Goal: Task Accomplishment & Management: Manage account settings

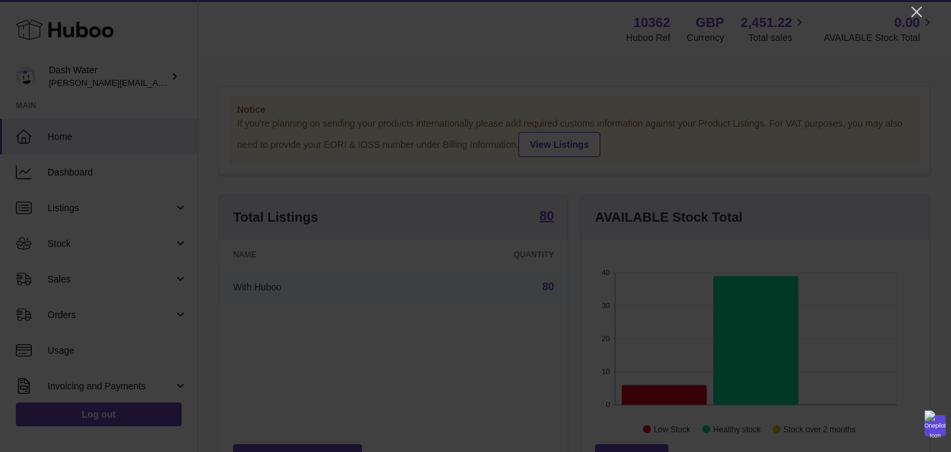
click at [916, 15] on icon "Close" at bounding box center [916, 12] width 16 height 16
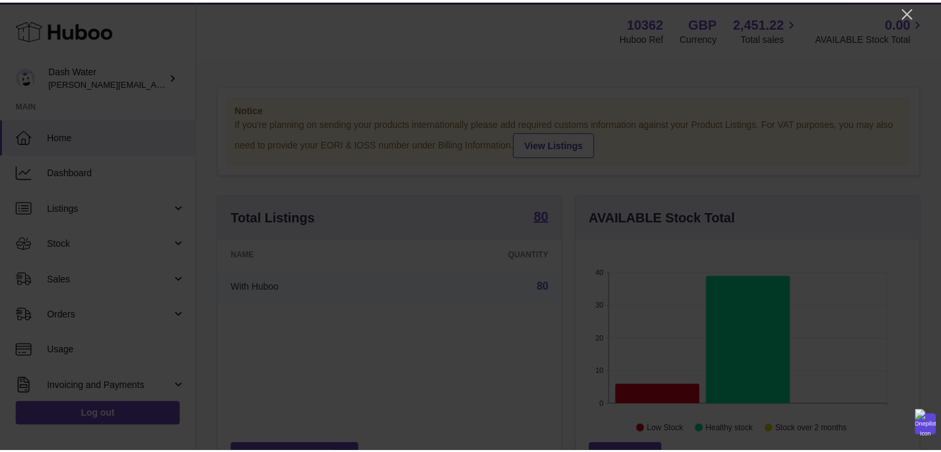
scroll to position [659912, 659776]
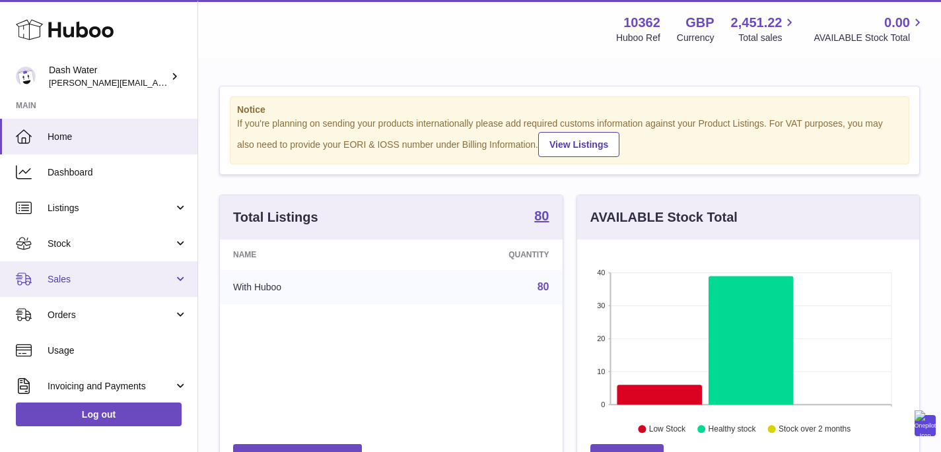
click at [68, 275] on span "Sales" at bounding box center [111, 279] width 126 height 13
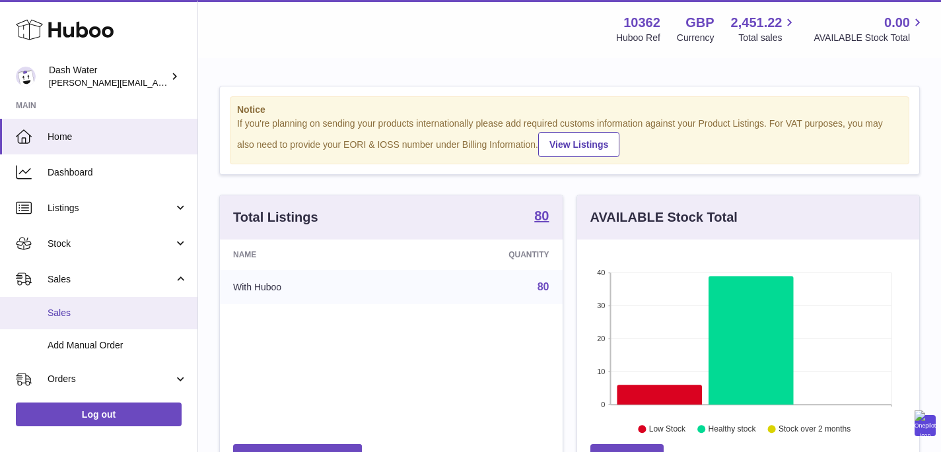
click at [77, 300] on link "Sales" at bounding box center [98, 313] width 197 height 32
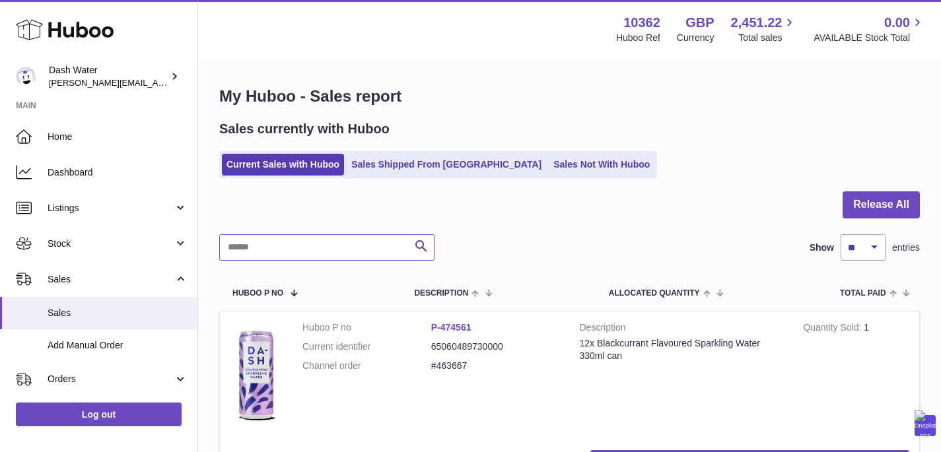
click at [324, 250] on input "text" at bounding box center [326, 247] width 215 height 26
paste input "*****"
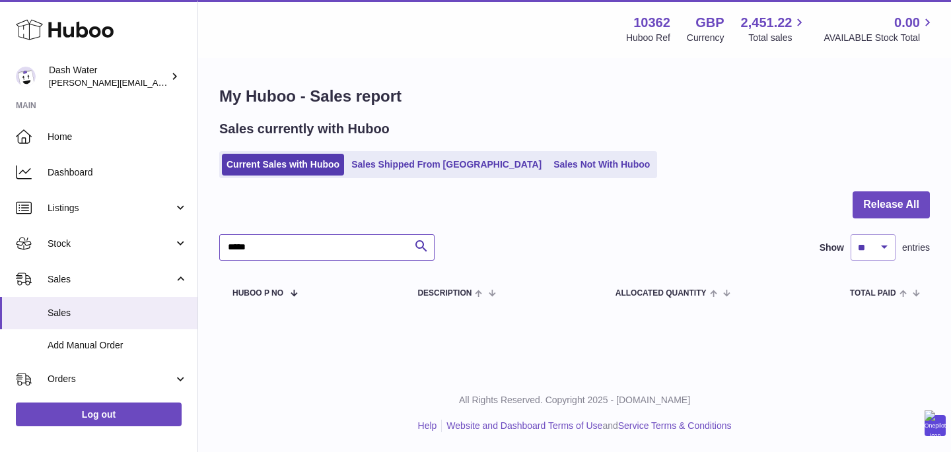
click at [358, 251] on input "*****" at bounding box center [326, 247] width 215 height 26
paste input "*"
type input "******"
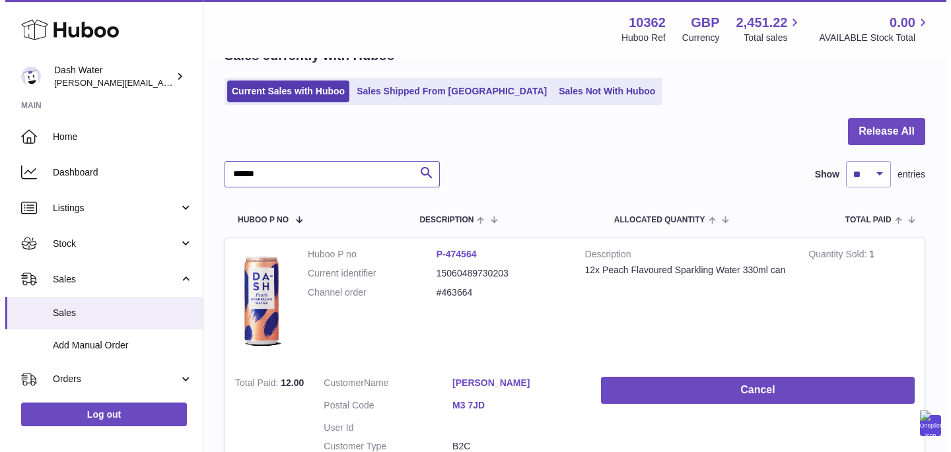
scroll to position [188, 0]
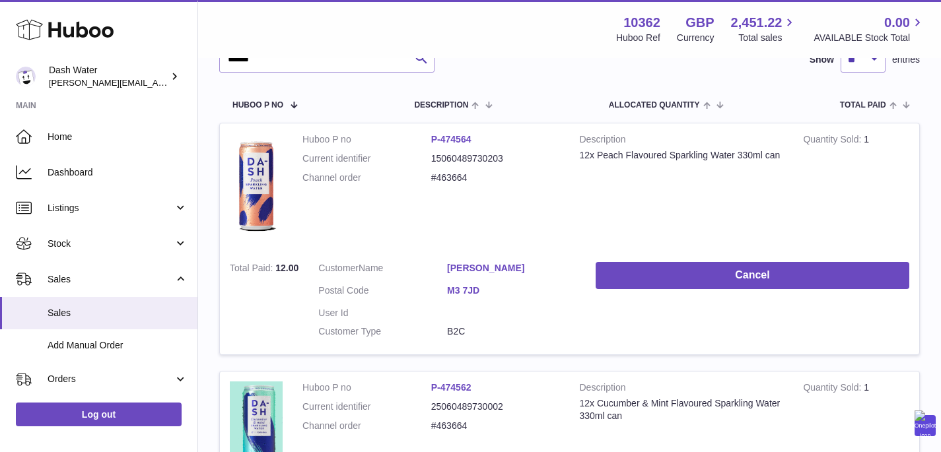
click at [793, 259] on td "Cancel" at bounding box center [752, 303] width 333 height 103
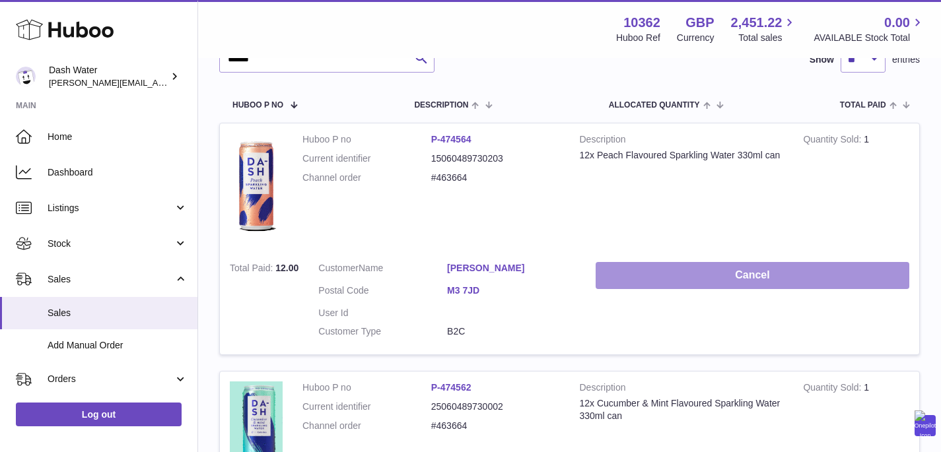
click at [780, 277] on button "Cancel" at bounding box center [752, 275] width 314 height 27
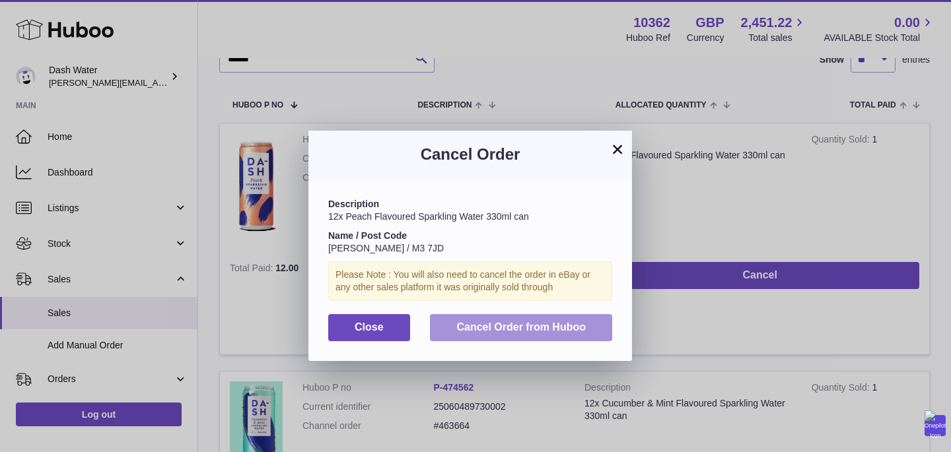
click at [535, 329] on span "Cancel Order from Huboo" at bounding box center [520, 326] width 129 height 11
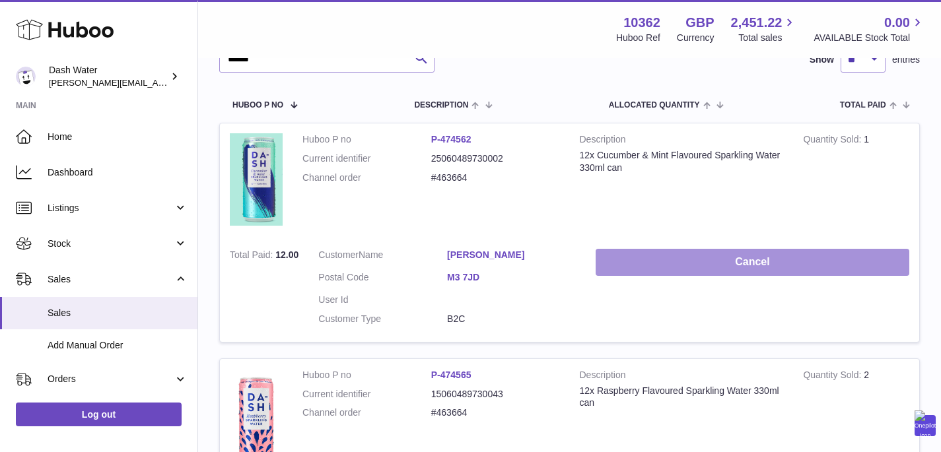
click at [747, 263] on button "Cancel" at bounding box center [752, 262] width 314 height 27
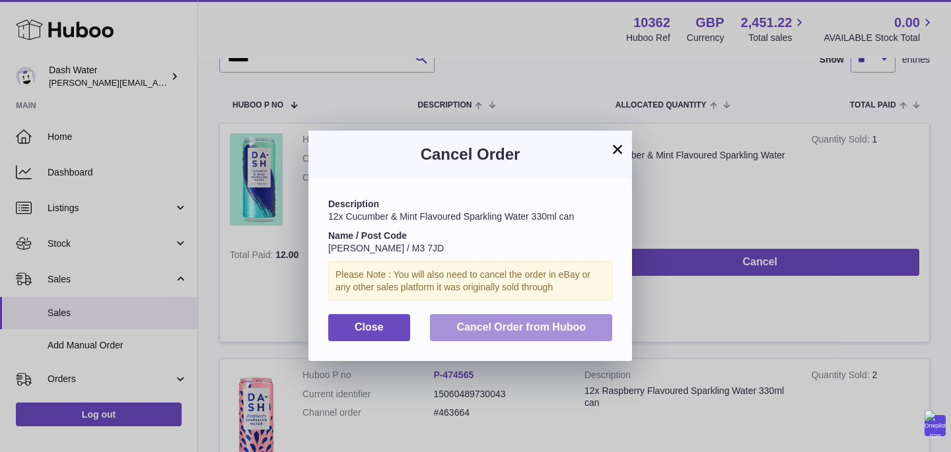
click at [595, 339] on button "Cancel Order from Huboo" at bounding box center [521, 327] width 182 height 27
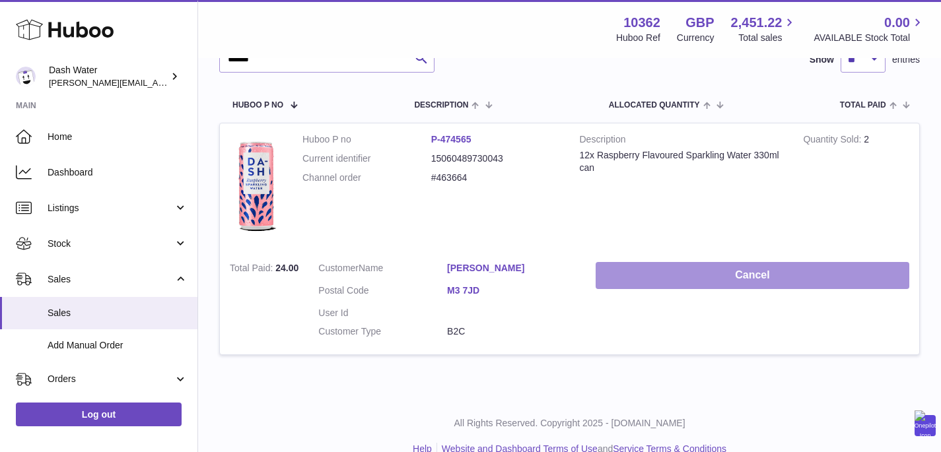
click at [797, 277] on button "Cancel" at bounding box center [752, 275] width 314 height 27
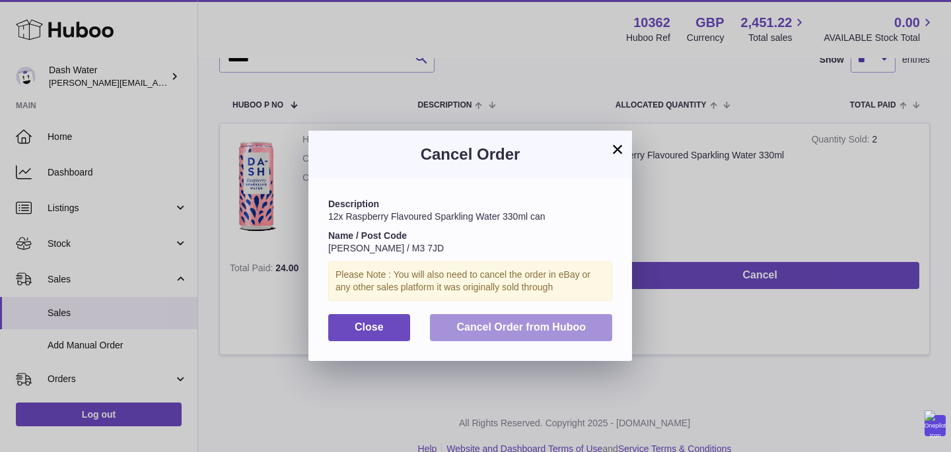
click at [580, 325] on span "Cancel Order from Huboo" at bounding box center [520, 326] width 129 height 11
